Goal: Information Seeking & Learning: Learn about a topic

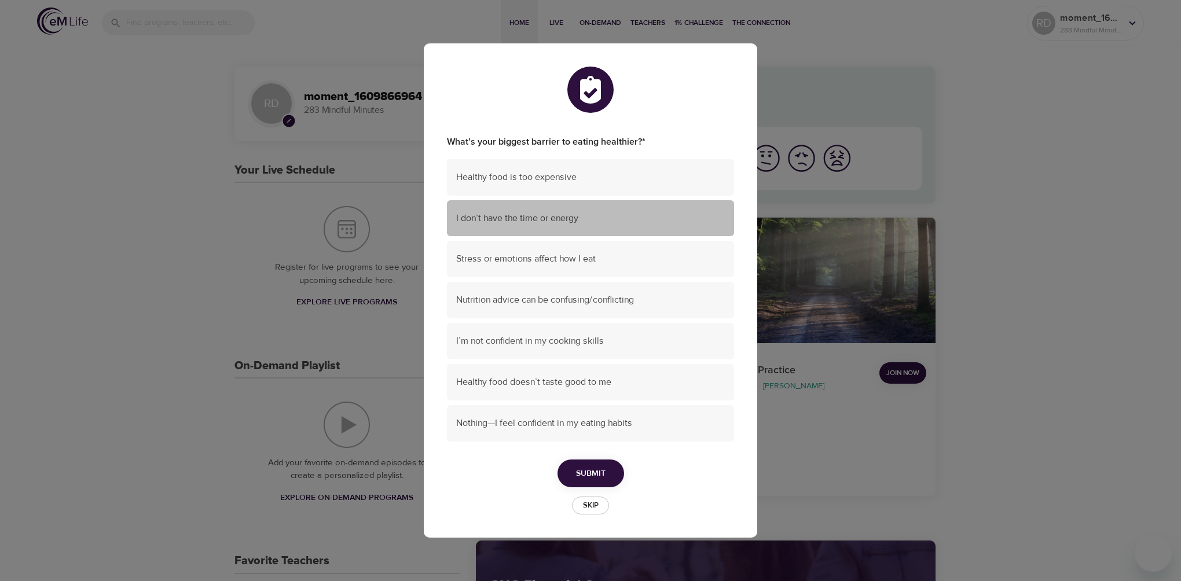
click at [527, 220] on span "I don’t have the time or energy" at bounding box center [590, 218] width 269 height 13
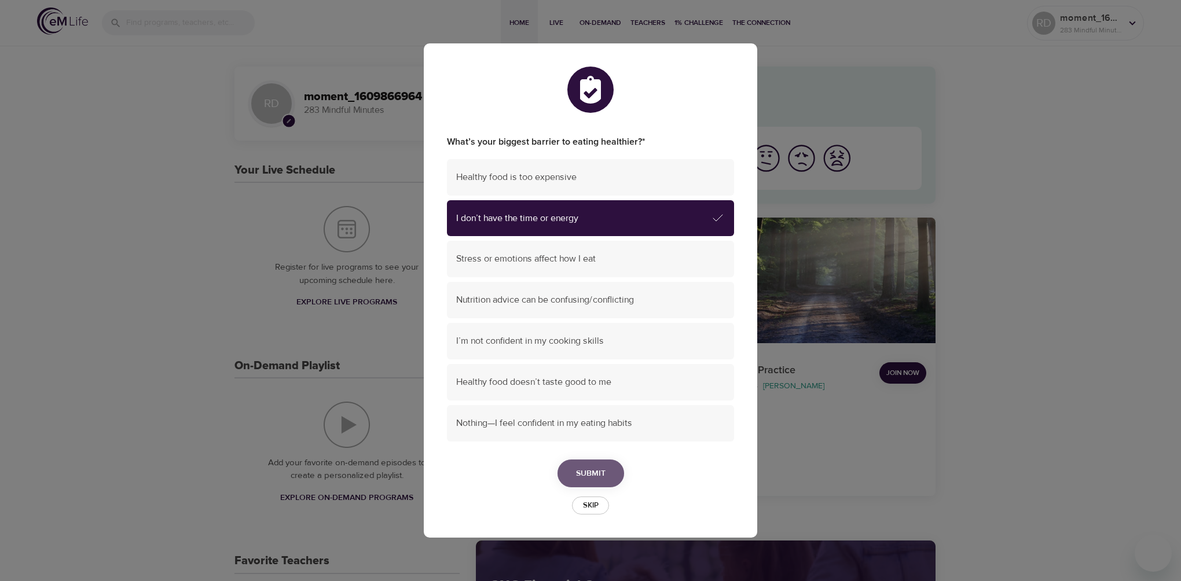
click at [591, 465] on button "Submit" at bounding box center [590, 474] width 67 height 28
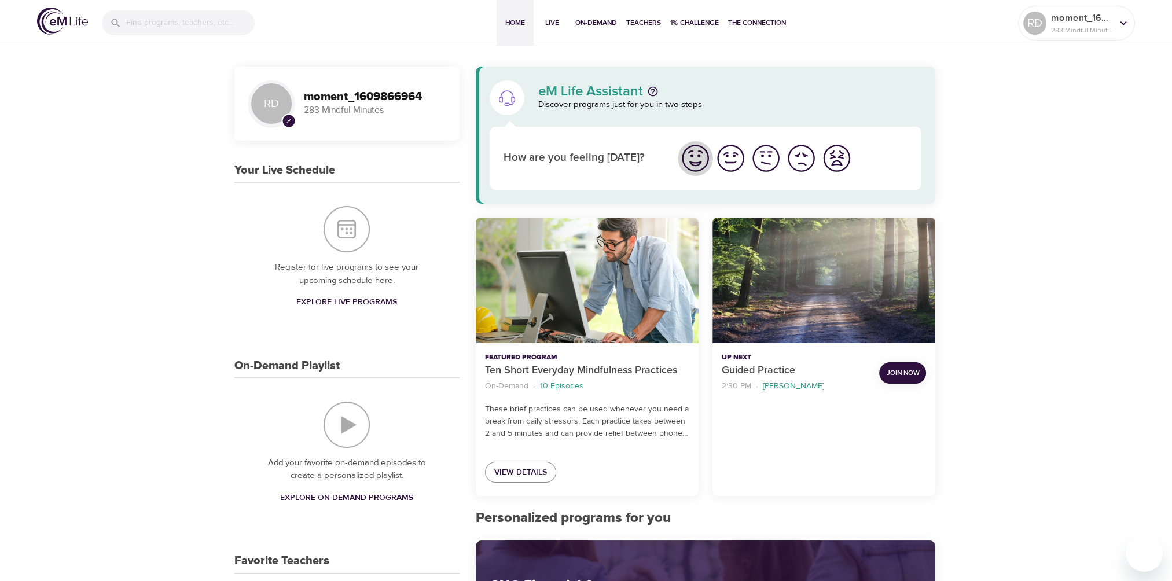
click at [690, 153] on img "I'm feeling great" at bounding box center [696, 158] width 32 height 32
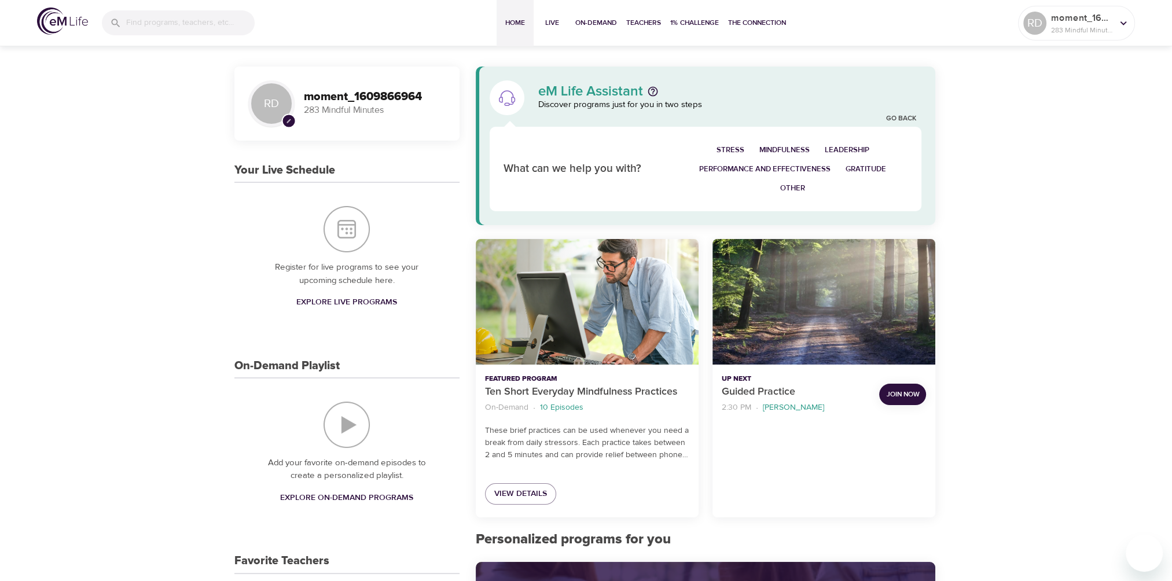
click at [357, 298] on span "Explore Live Programs" at bounding box center [346, 302] width 101 height 14
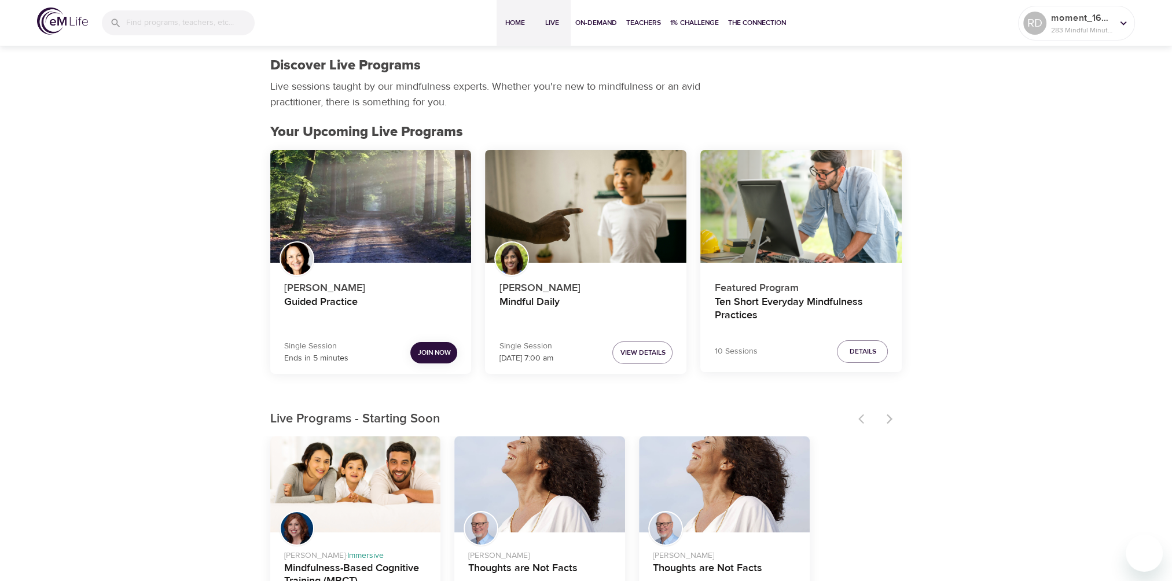
click at [516, 21] on span "Home" at bounding box center [515, 23] width 28 height 12
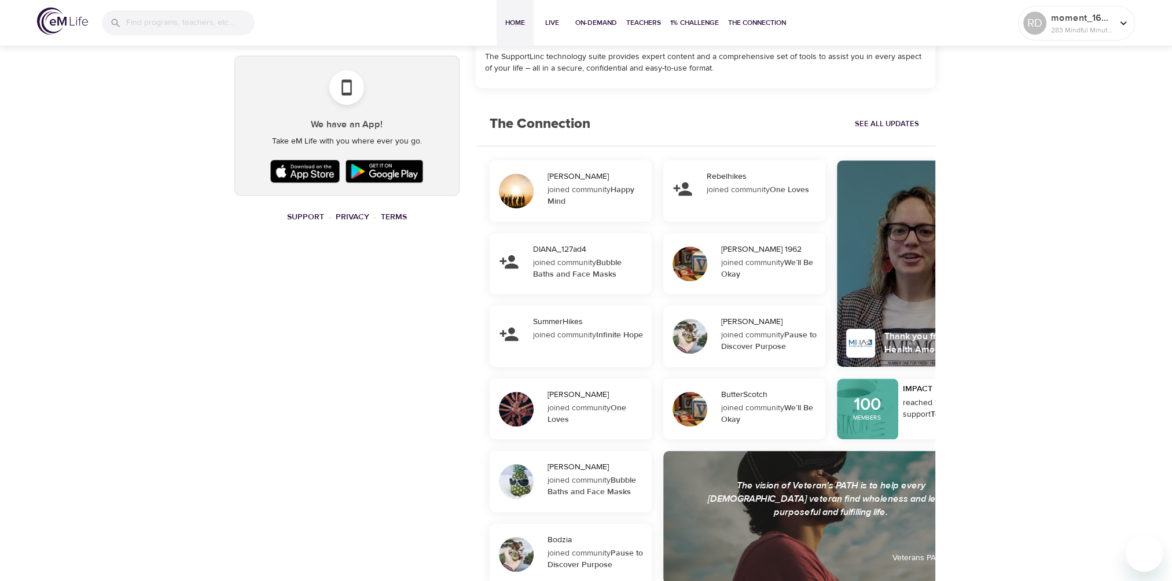
scroll to position [749, 0]
